Goal: Transaction & Acquisition: Purchase product/service

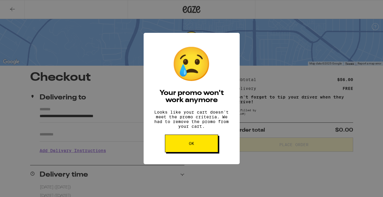
click at [206, 152] on button "OK" at bounding box center [191, 144] width 53 height 18
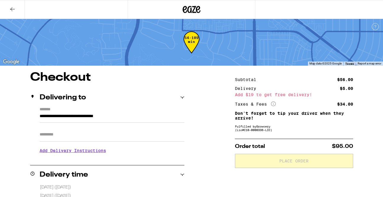
click at [11, 7] on icon at bounding box center [12, 9] width 7 height 7
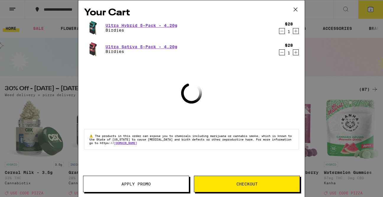
click at [282, 52] on icon "Decrement" at bounding box center [282, 52] width 3 height 0
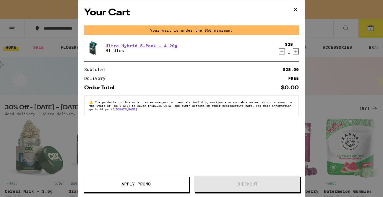
click at [280, 54] on icon "Decrement" at bounding box center [281, 51] width 5 height 7
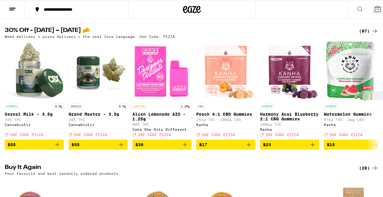
scroll to position [58, 0]
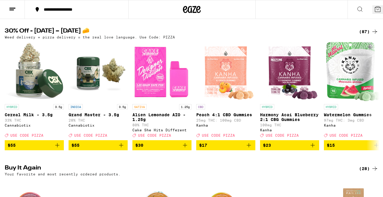
click at [375, 32] on icon at bounding box center [374, 31] width 7 height 7
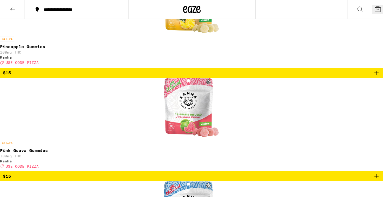
scroll to position [2449, 0]
